Goal: Information Seeking & Learning: Learn about a topic

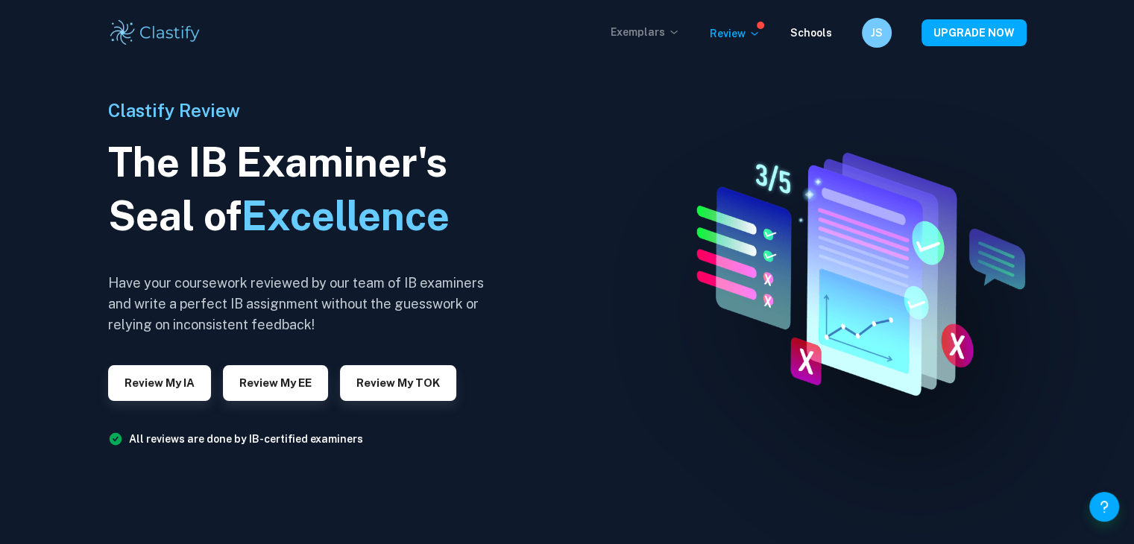
click at [654, 24] on p "Exemplars" at bounding box center [644, 32] width 69 height 16
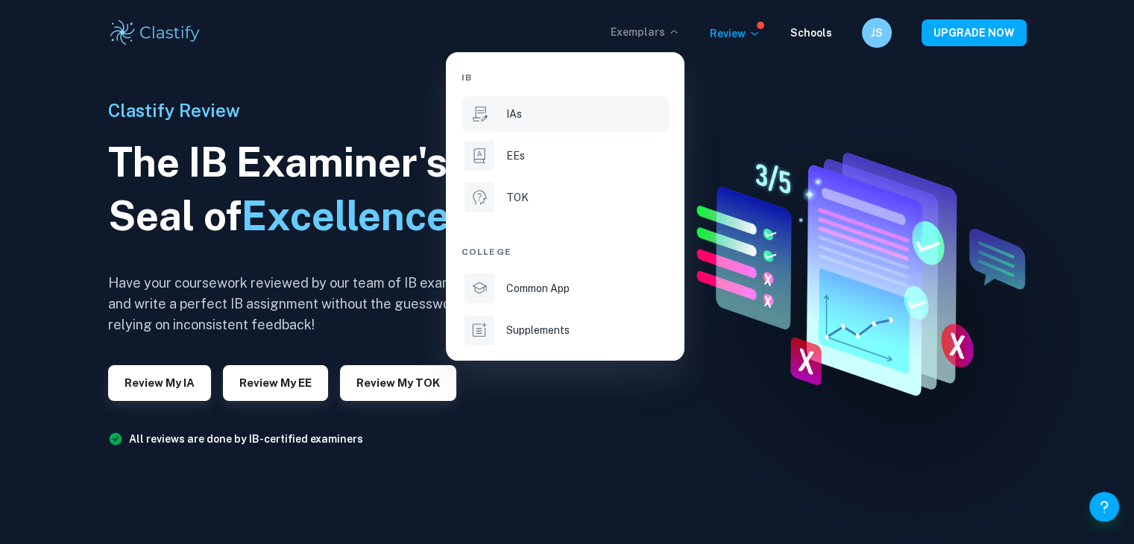
click at [578, 120] on div "IAs" at bounding box center [585, 114] width 159 height 16
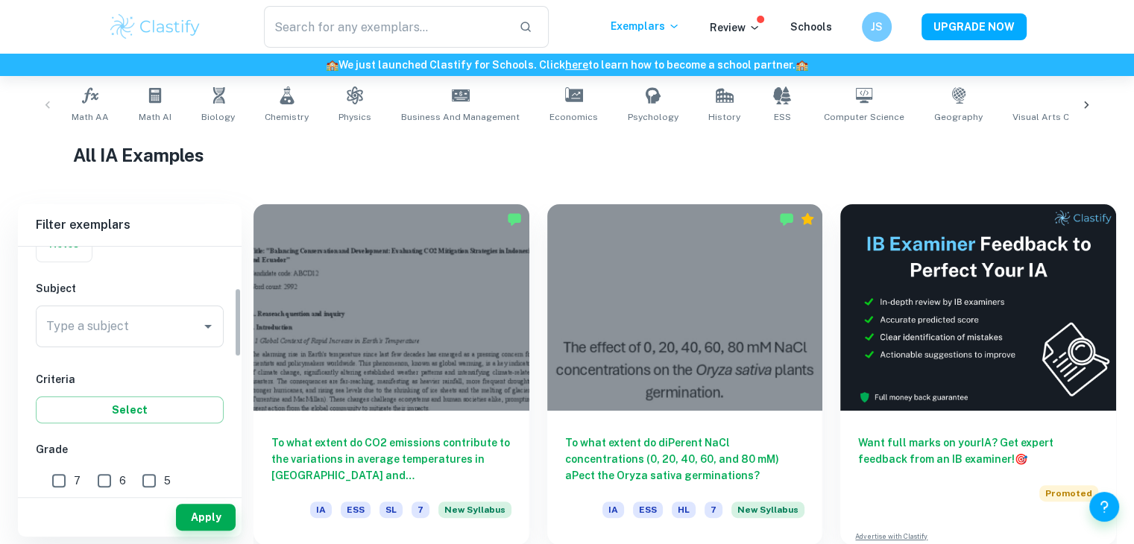
scroll to position [149, 0]
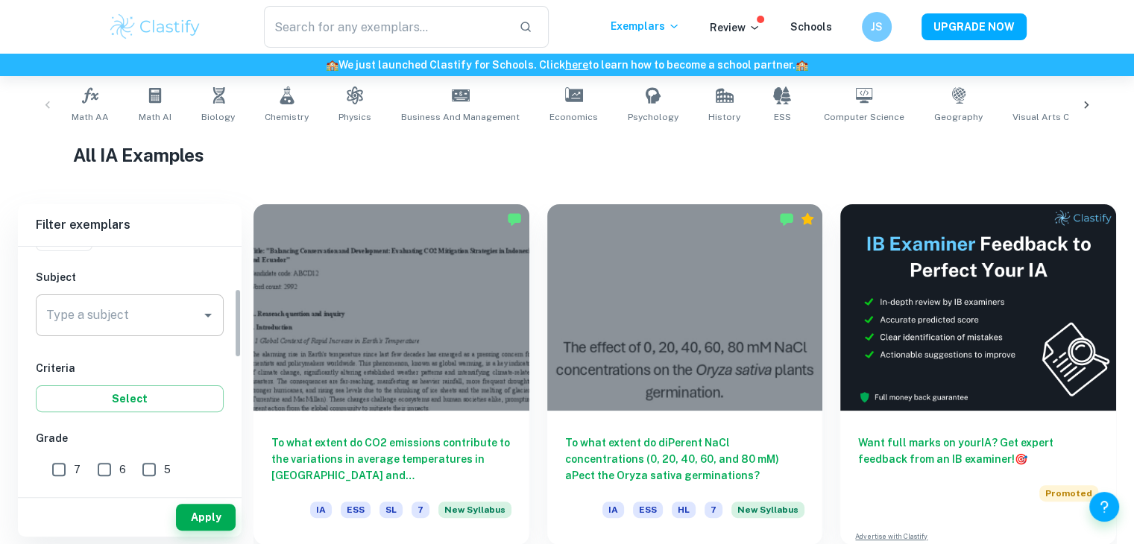
click at [111, 329] on div "Type a subject" at bounding box center [130, 315] width 188 height 42
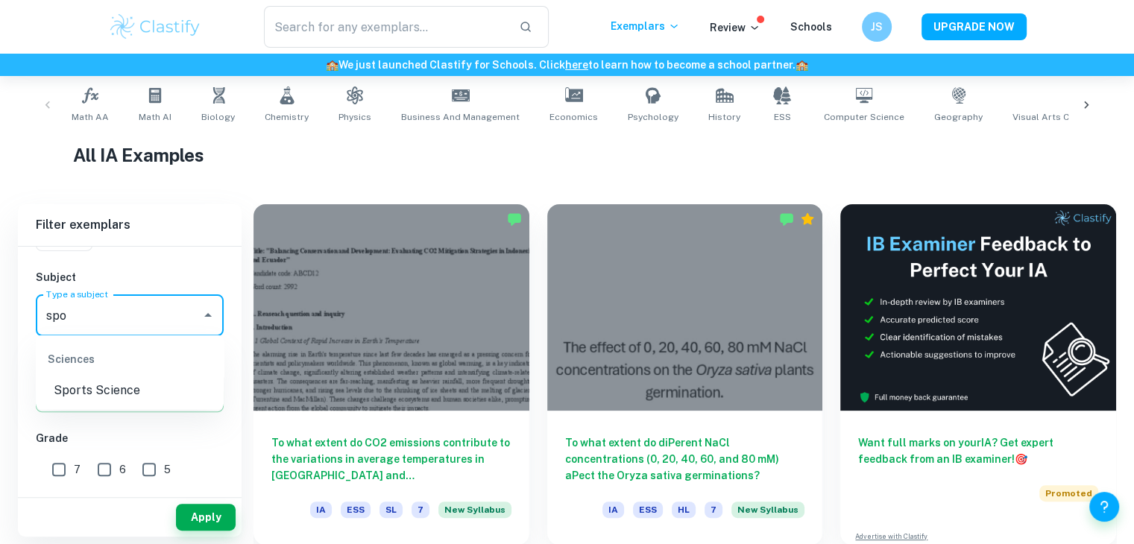
click at [112, 380] on li "Sciences Sports Science" at bounding box center [130, 372] width 188 height 63
click at [110, 385] on li "Sports Science" at bounding box center [130, 390] width 188 height 27
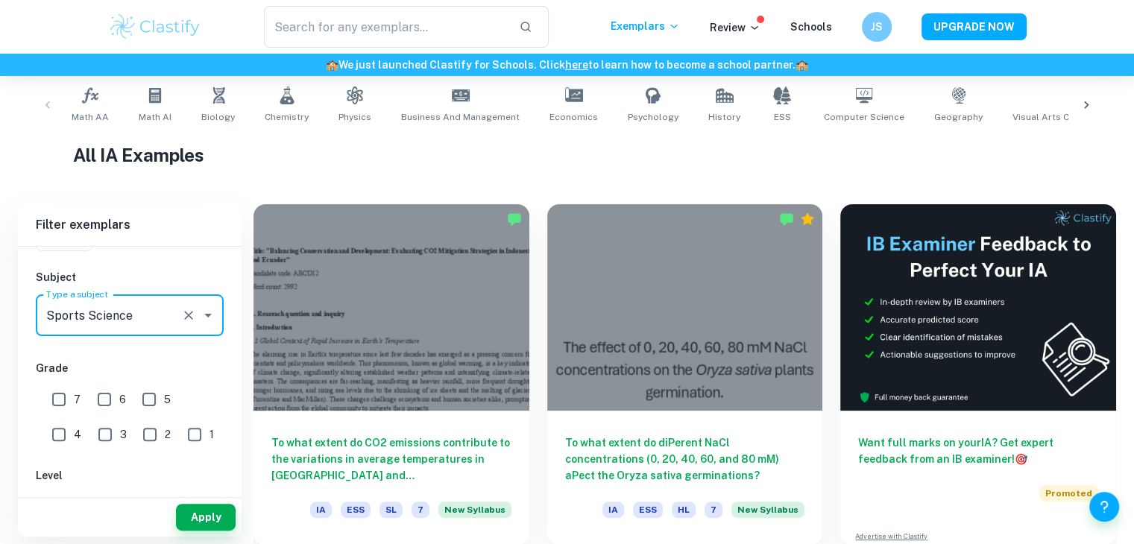
type input "Sports Science"
click at [64, 394] on input "7" at bounding box center [59, 400] width 30 height 30
checkbox input "true"
click at [97, 391] on input "6" at bounding box center [104, 400] width 30 height 30
checkbox input "true"
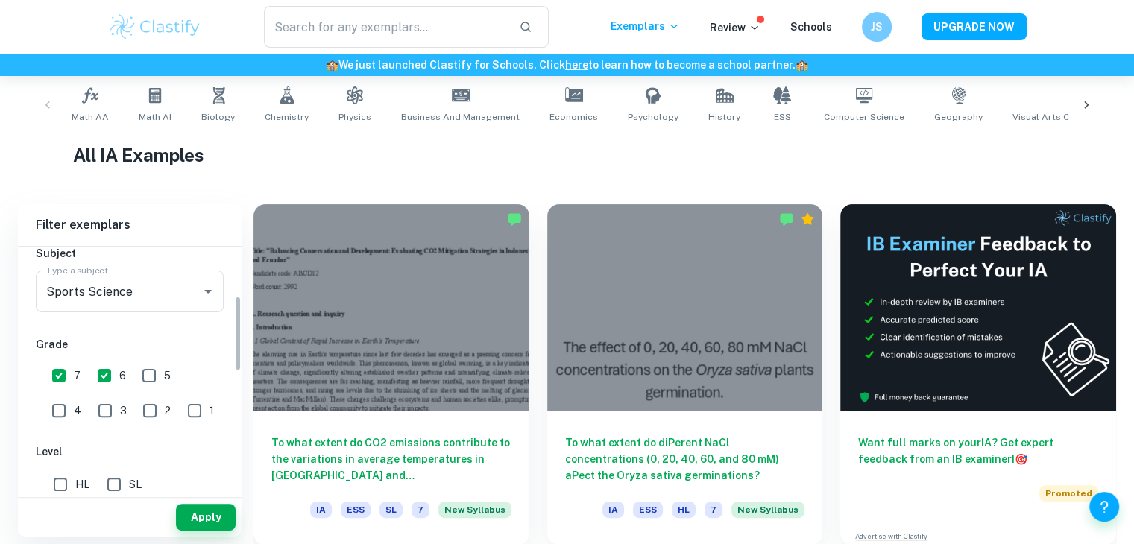
scroll to position [447, 0]
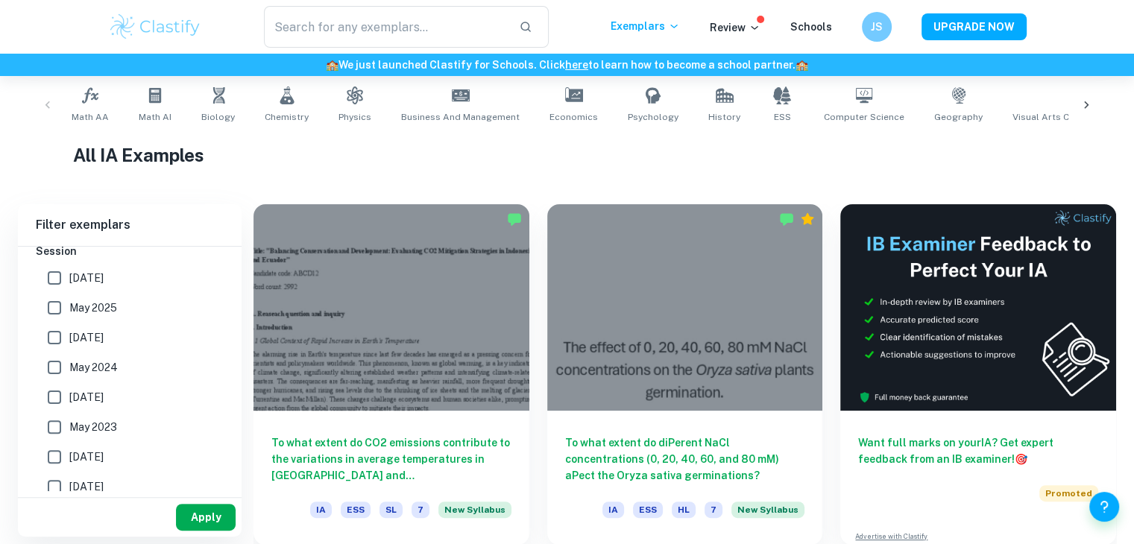
click at [184, 516] on button "Apply" at bounding box center [206, 517] width 60 height 27
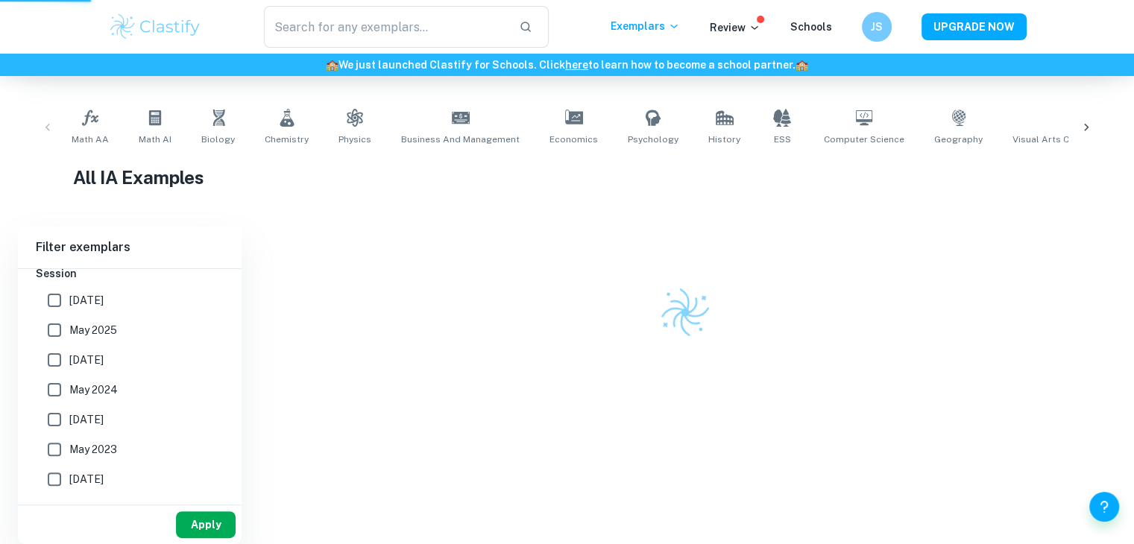
scroll to position [238, 0]
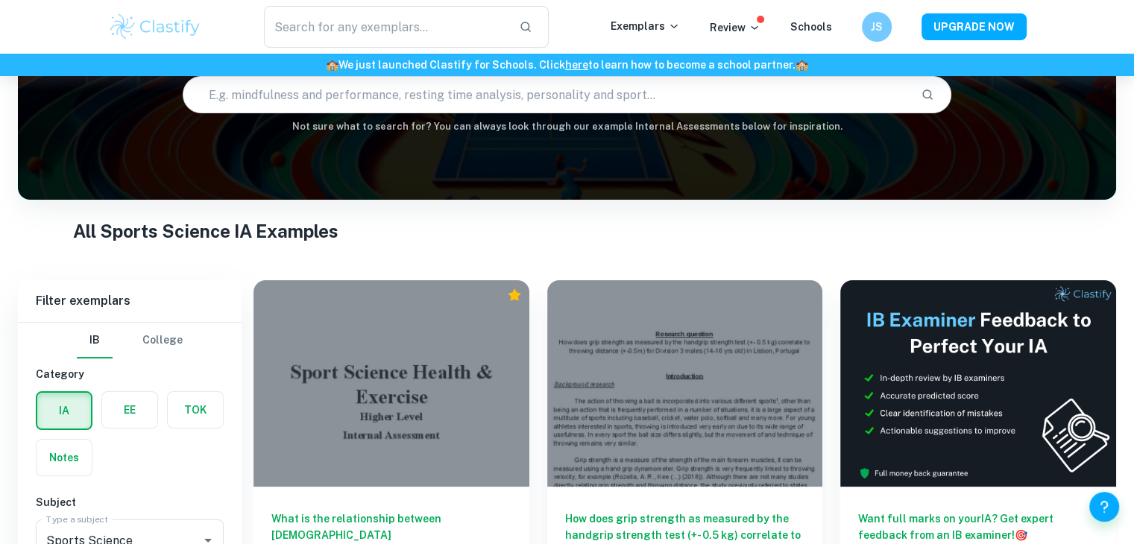
scroll to position [298, 0]
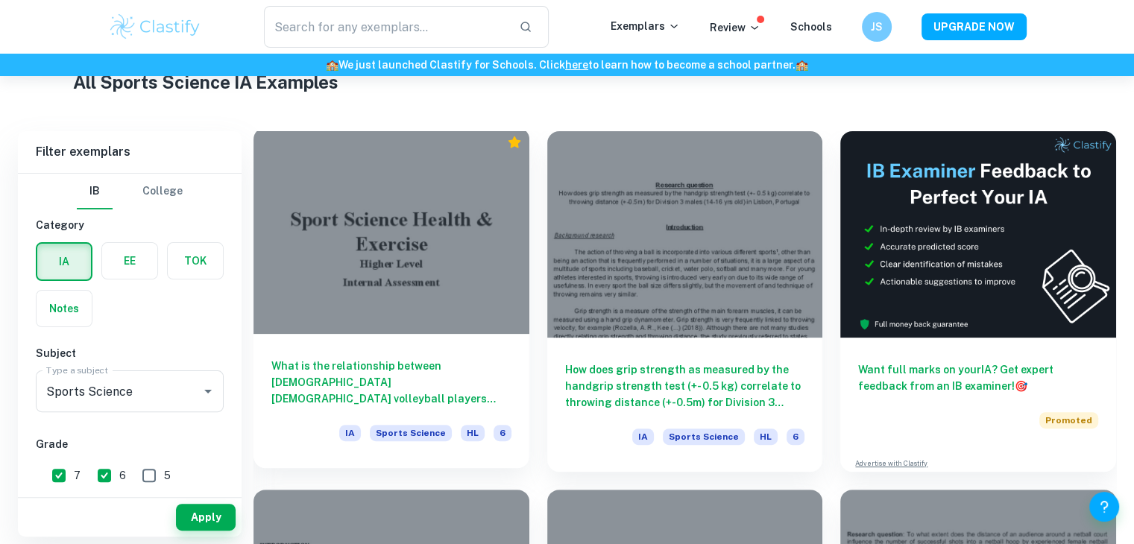
click at [446, 351] on div "What is the relationship between [DEMOGRAPHIC_DATA] [DEMOGRAPHIC_DATA] volleyba…" at bounding box center [391, 401] width 276 height 134
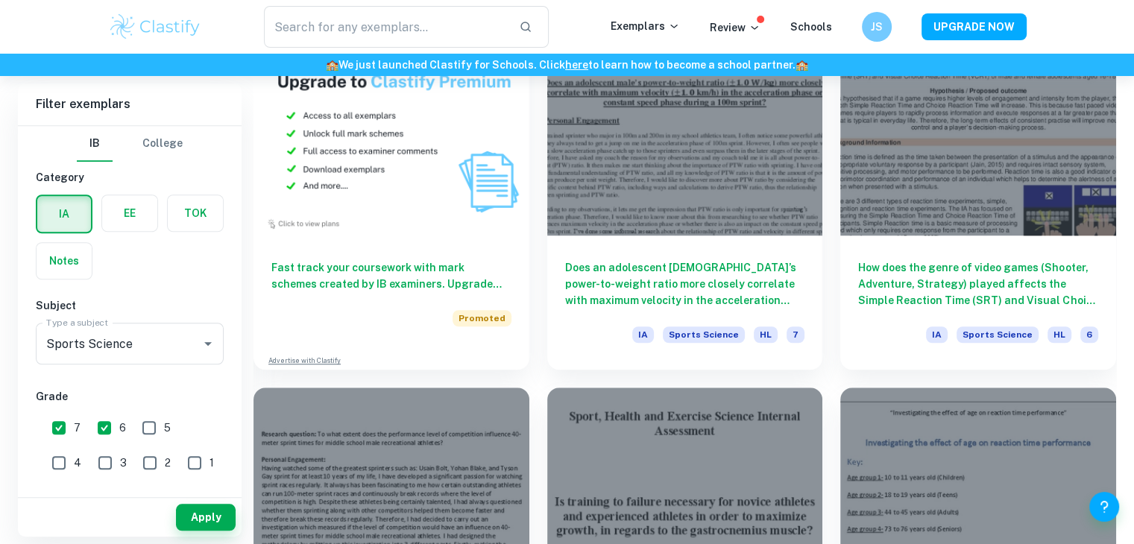
scroll to position [1118, 0]
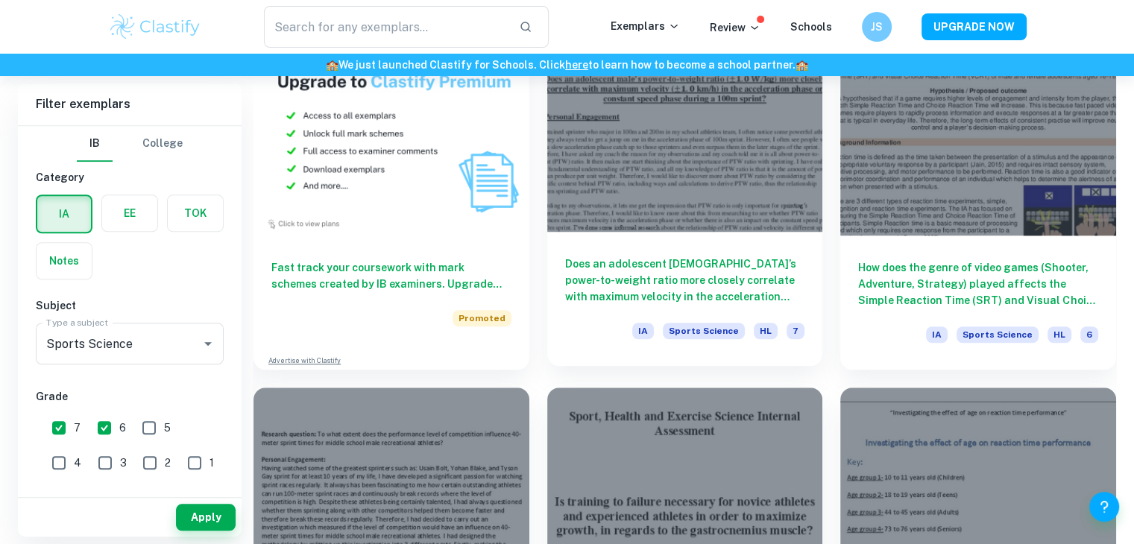
click at [723, 268] on h6 "Does an adolescent [DEMOGRAPHIC_DATA]’s power-to-weight ratio more closely corr…" at bounding box center [685, 280] width 240 height 49
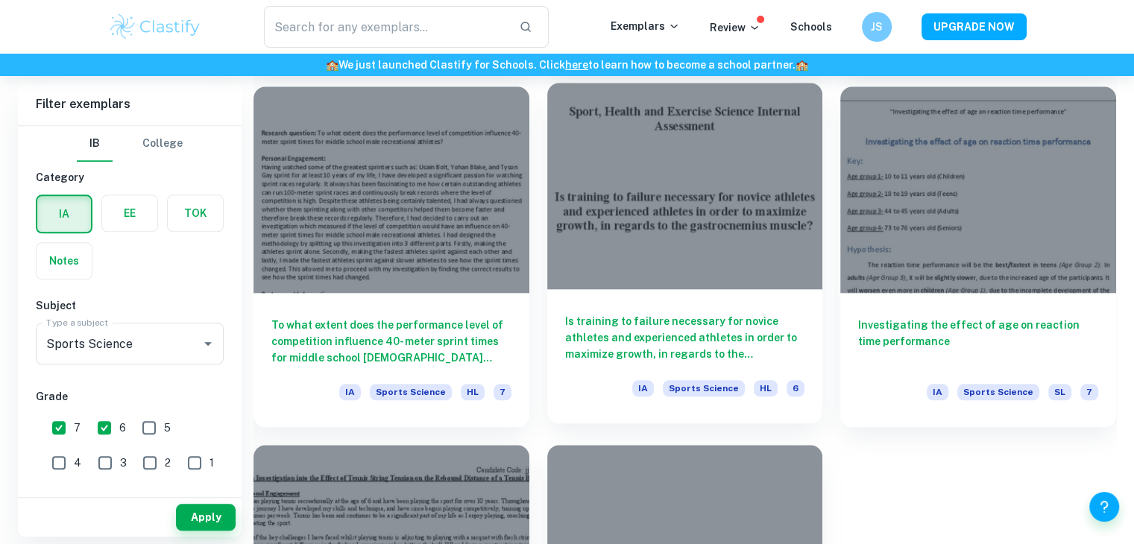
scroll to position [1430, 0]
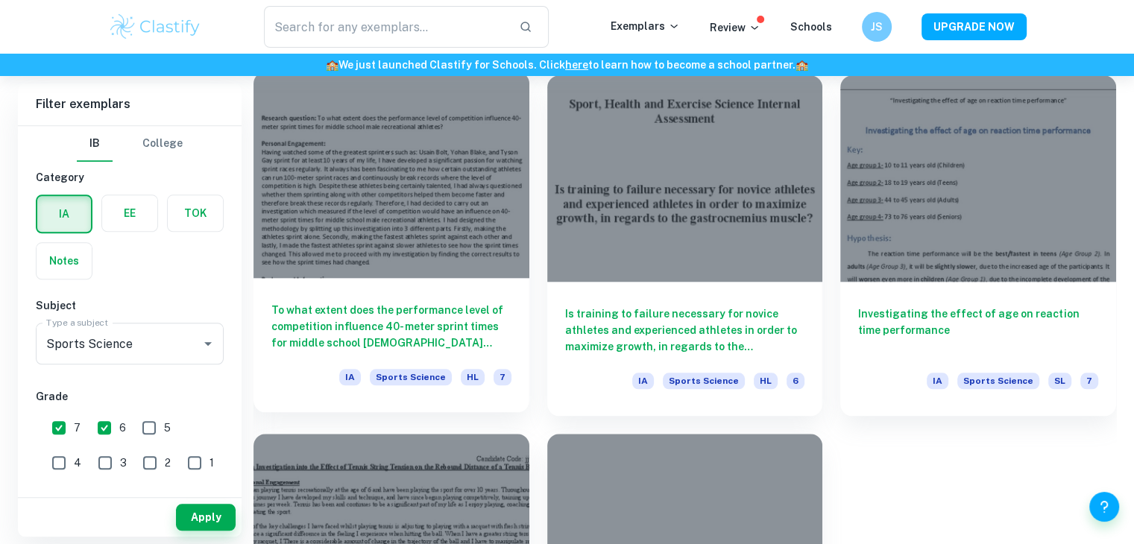
click at [373, 256] on div at bounding box center [391, 175] width 276 height 206
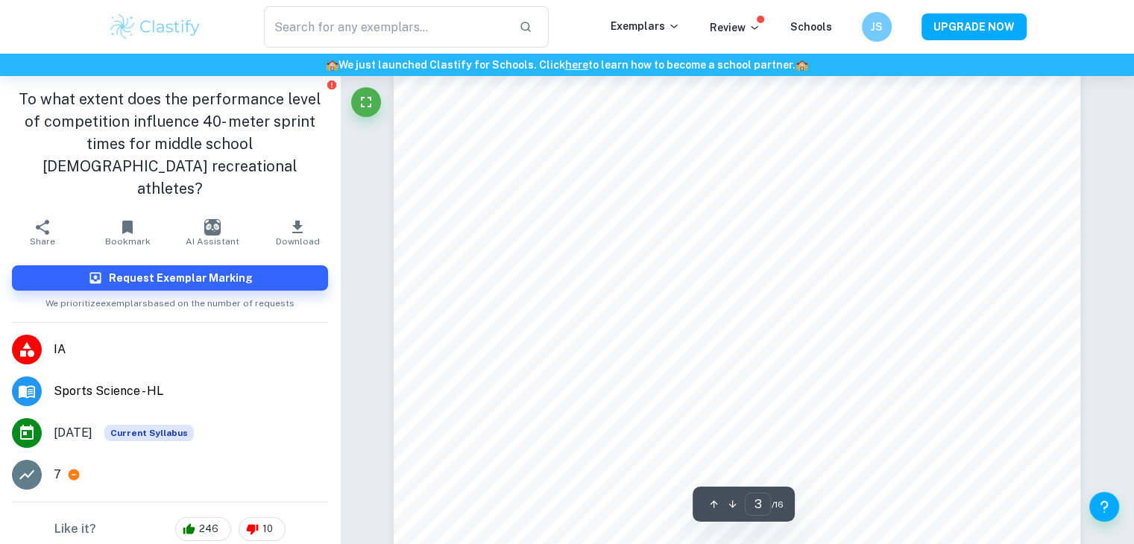
scroll to position [2310, 0]
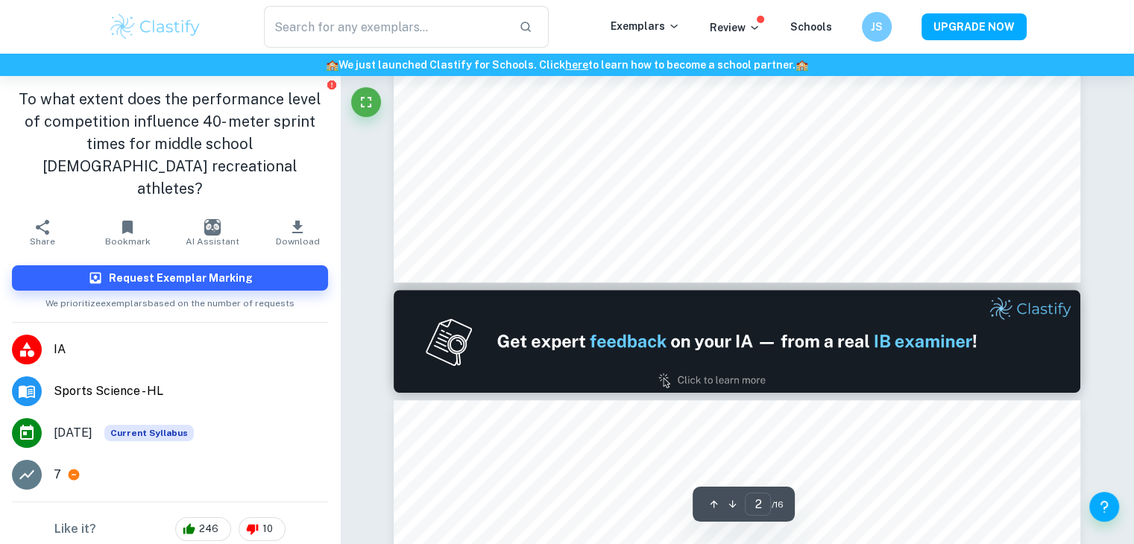
type input "1"
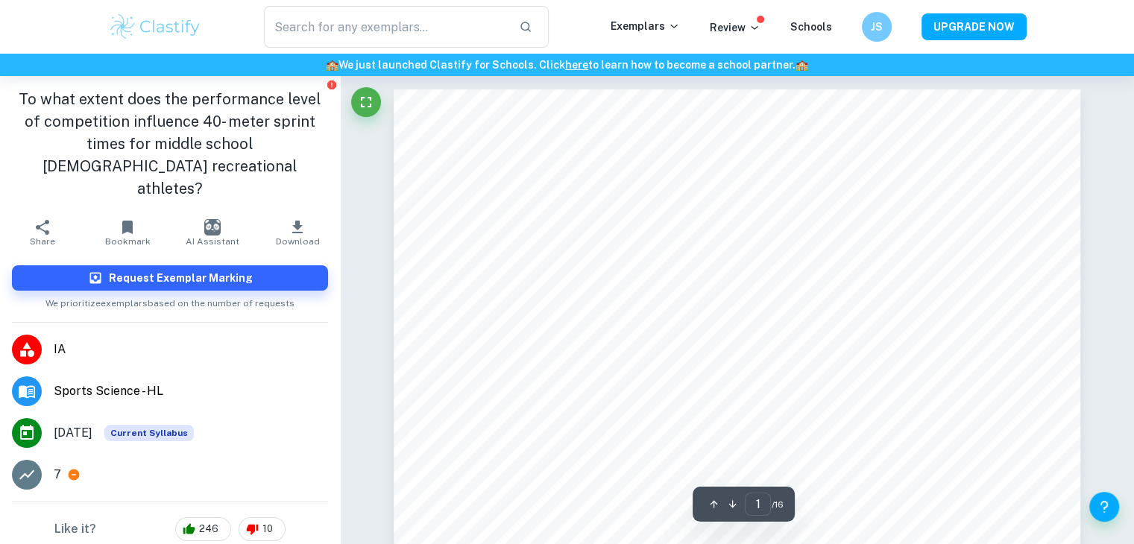
scroll to position [0, 0]
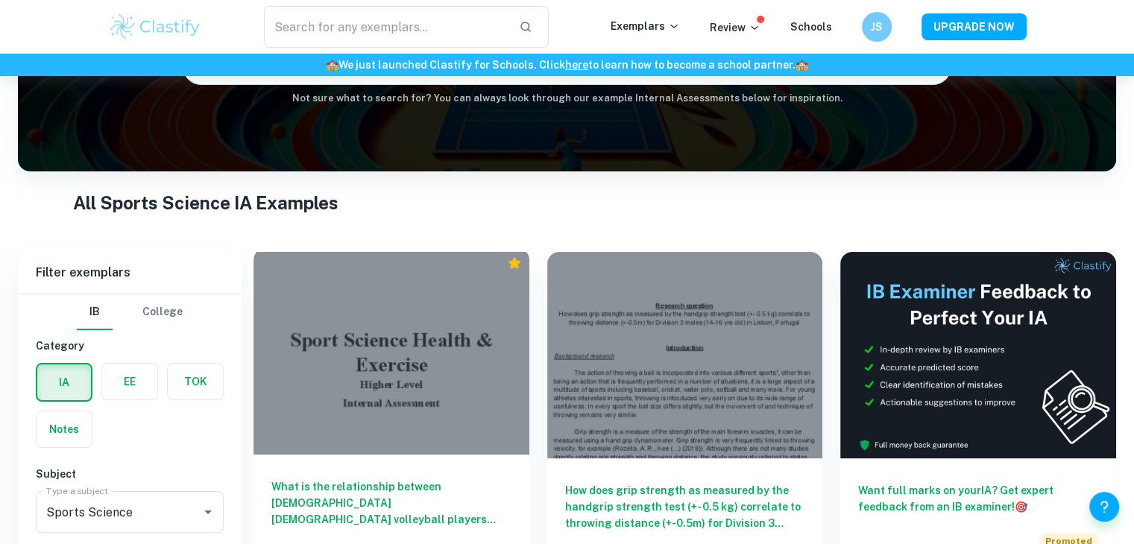
scroll to position [401, 0]
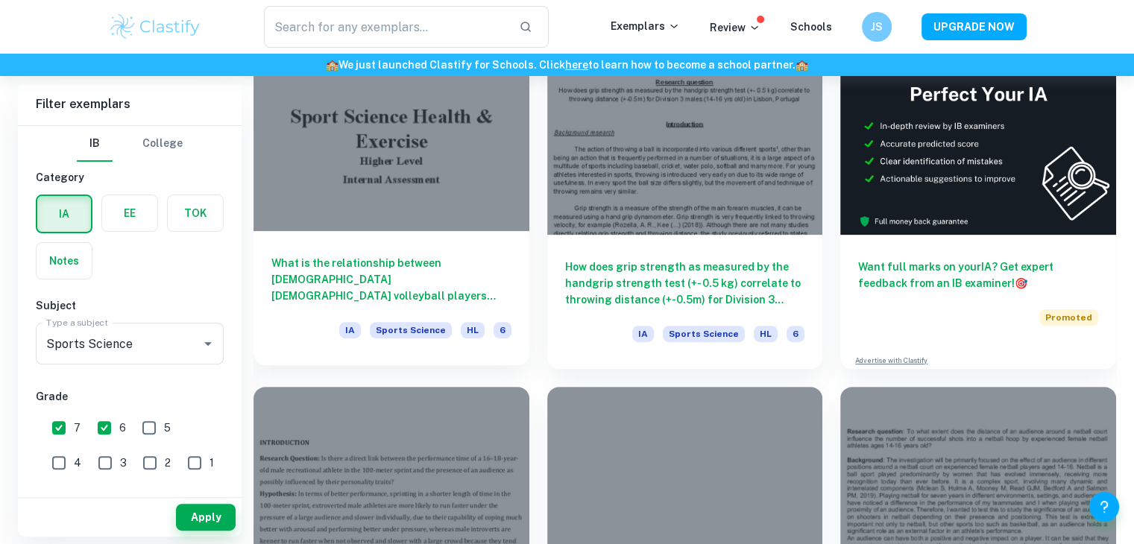
click at [436, 257] on h6 "What is the relationship between [DEMOGRAPHIC_DATA] [DEMOGRAPHIC_DATA] volleyba…" at bounding box center [391, 279] width 240 height 49
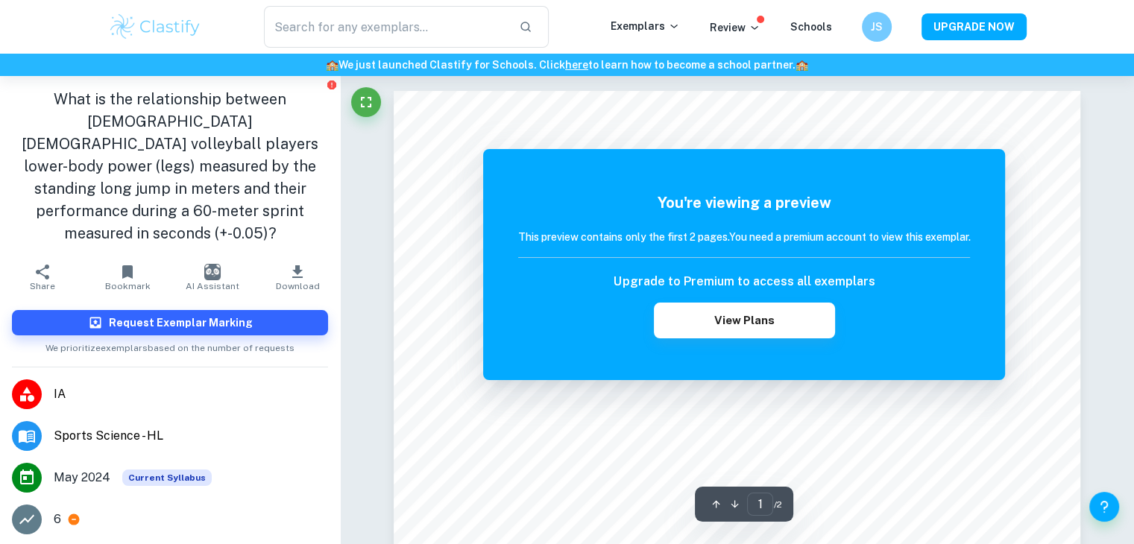
click at [997, 338] on div "You're viewing a preview This preview contains only the first 2 pages. You need…" at bounding box center [744, 264] width 522 height 231
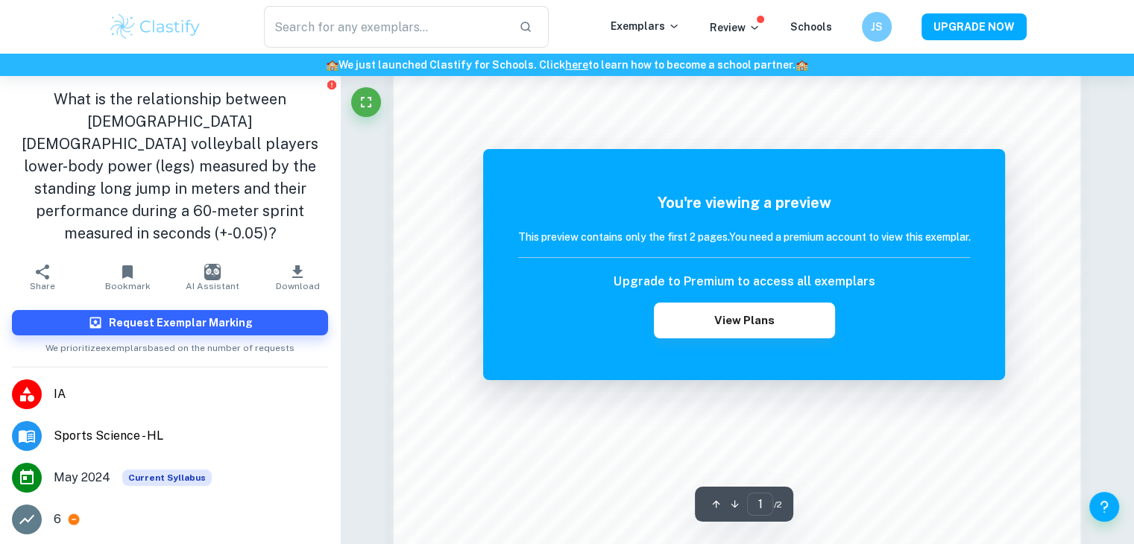
scroll to position [1434, 0]
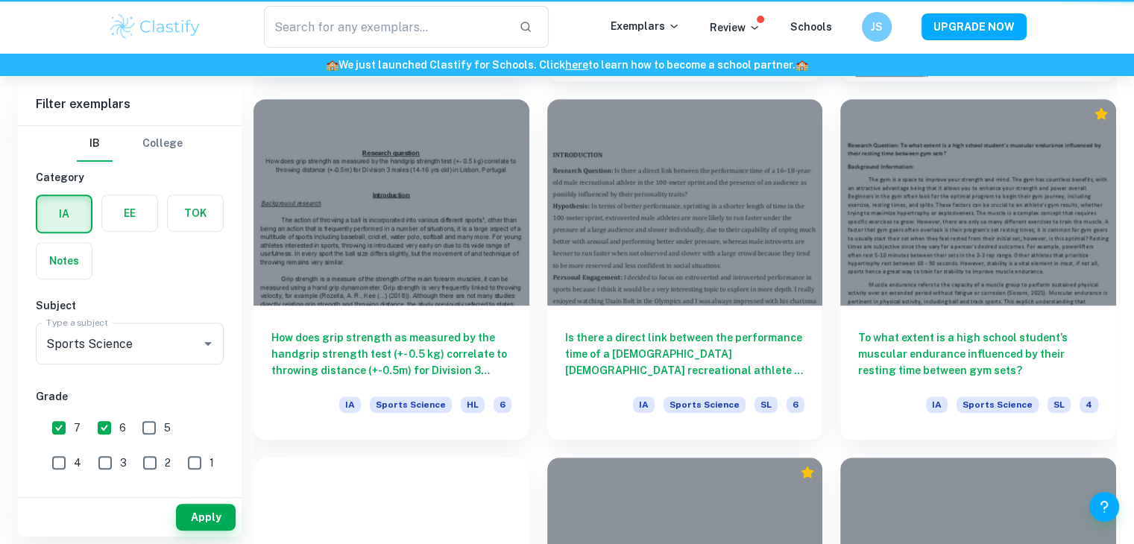
scroll to position [401, 0]
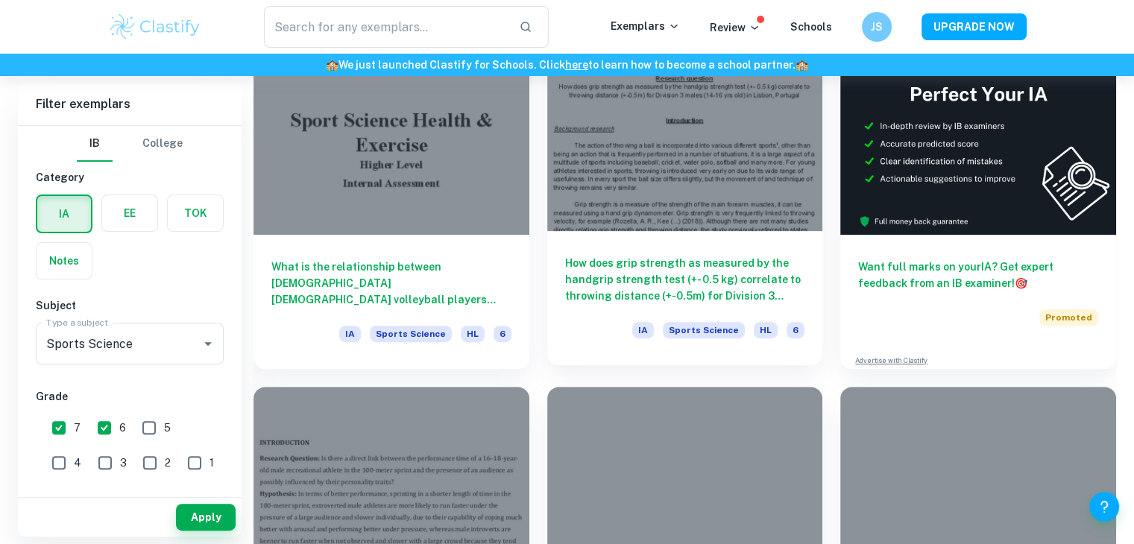
click at [641, 251] on div "How does grip strength as measured by the handgrip strength test (+- 0.5 kg) co…" at bounding box center [685, 298] width 276 height 134
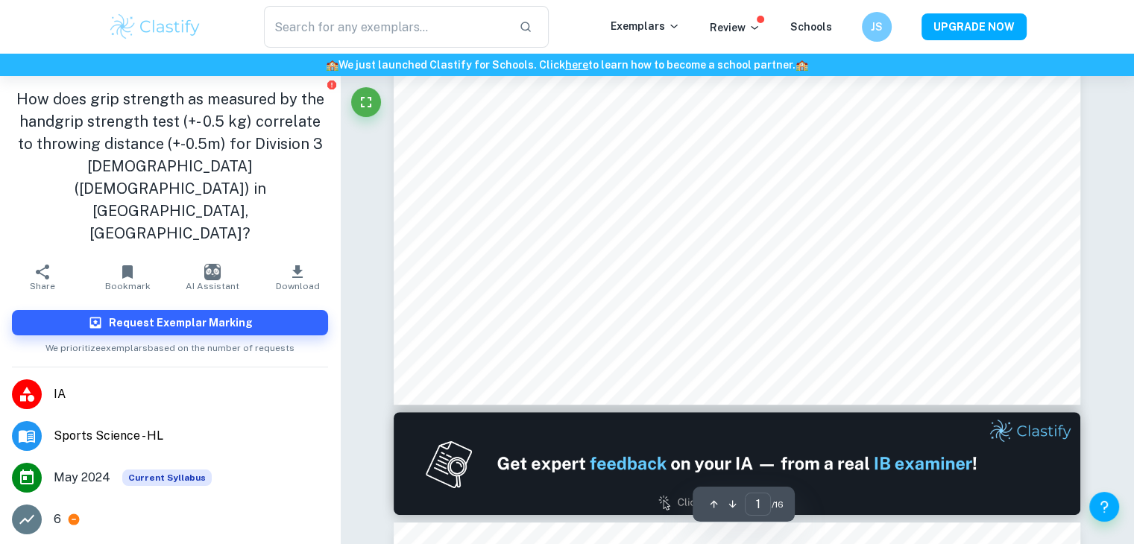
scroll to position [596, 0]
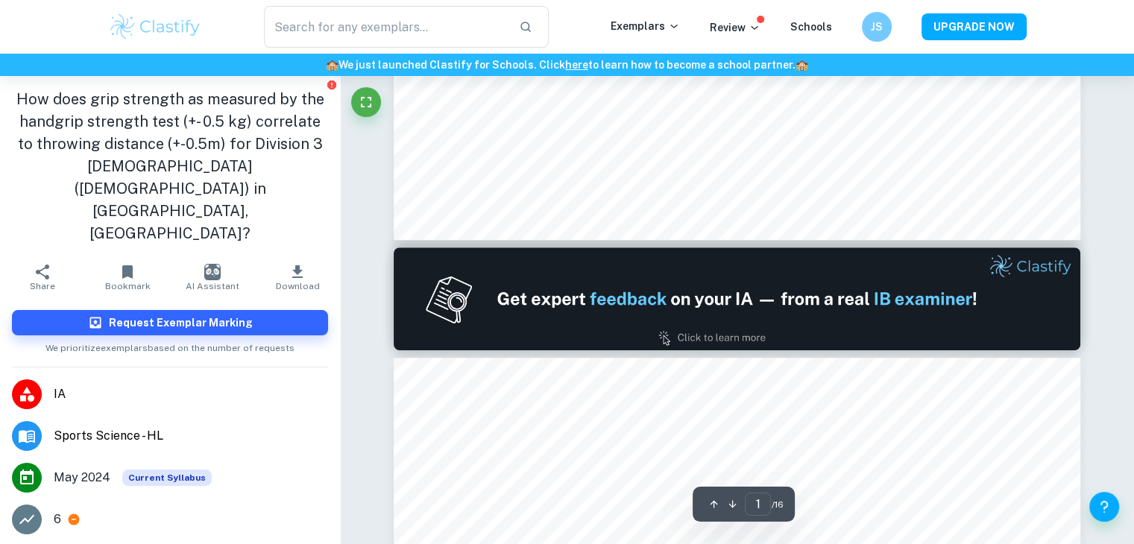
type input "2"
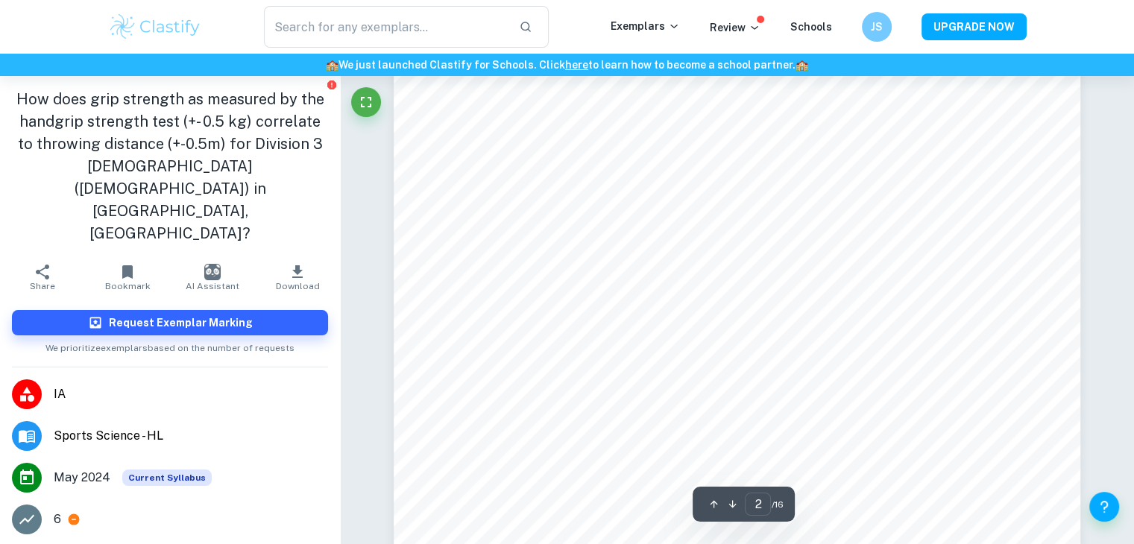
scroll to position [1192, 0]
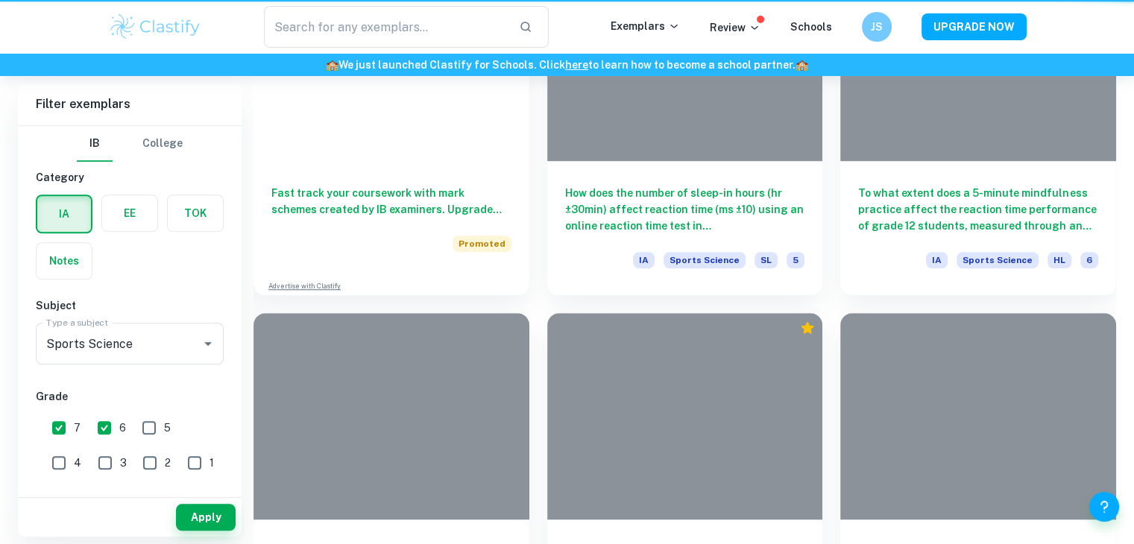
scroll to position [401, 0]
